Goal: Transaction & Acquisition: Obtain resource

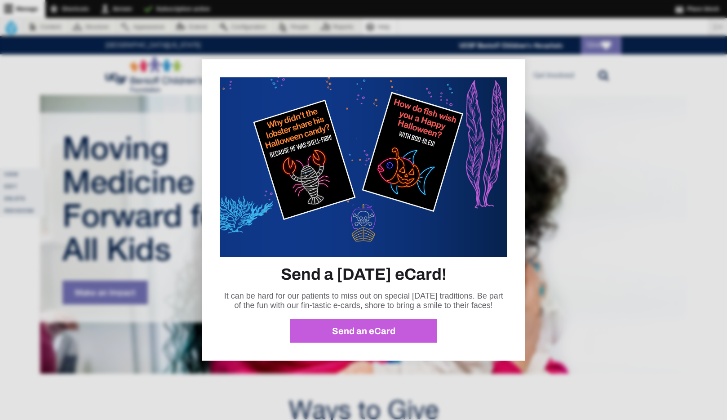
click at [329, 322] on link "Send an eCard" at bounding box center [363, 330] width 146 height 23
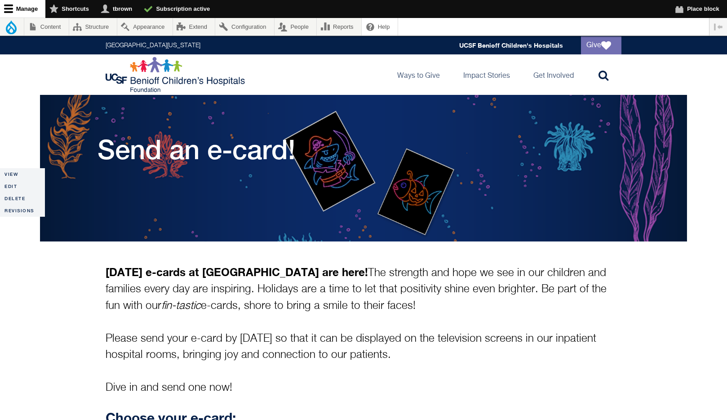
scroll to position [14, 0]
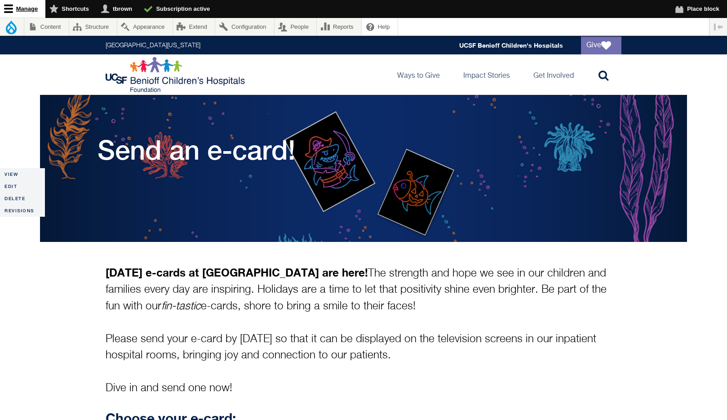
click at [16, 7] on link "Manage" at bounding box center [22, 9] width 45 height 18
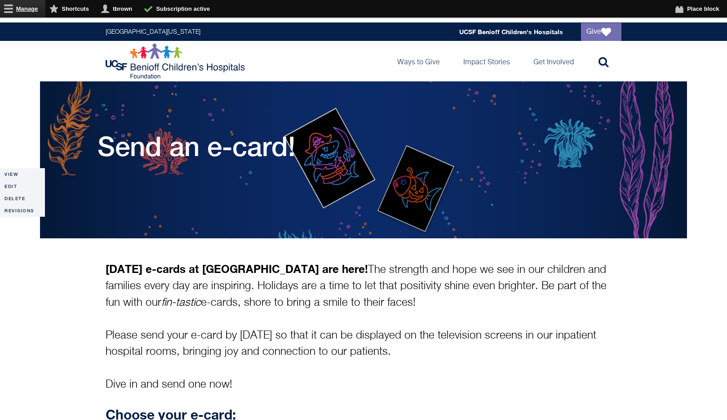
scroll to position [2, 0]
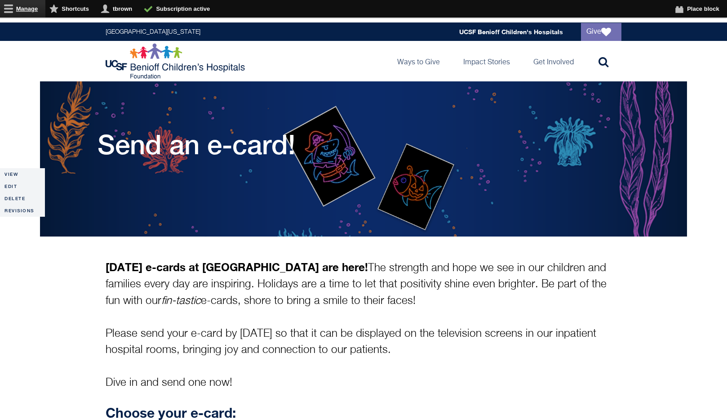
click at [23, 5] on link "Manage" at bounding box center [22, 9] width 45 height 18
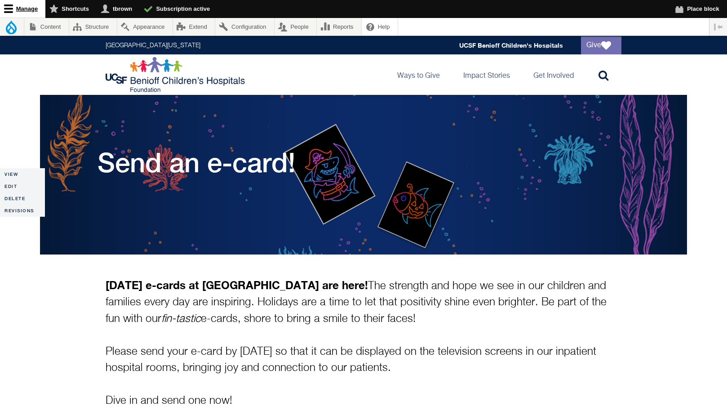
click at [10, 8] on link "Manage" at bounding box center [22, 9] width 45 height 18
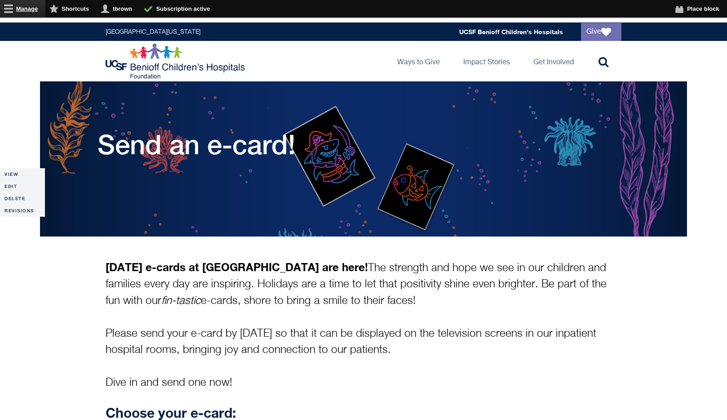
click at [20, 8] on link "Manage" at bounding box center [22, 9] width 45 height 18
